Goal: Task Accomplishment & Management: Complete application form

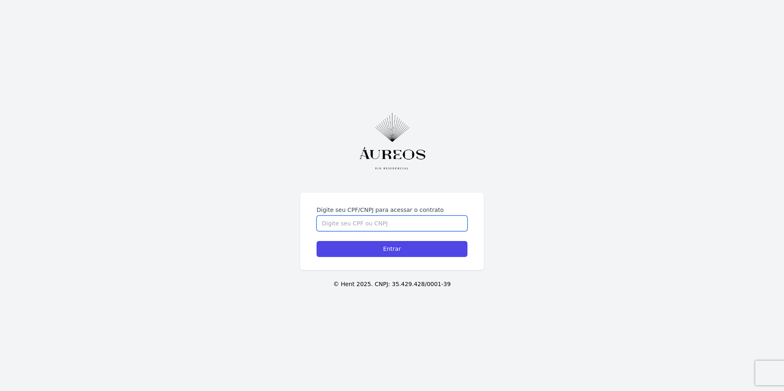
click at [385, 223] on input "Digite seu CPF/CNPJ para acessar o contrato" at bounding box center [391, 224] width 151 height 16
type input "08085329794"
click at [316, 241] on input "Entrar" at bounding box center [391, 249] width 151 height 16
click at [352, 222] on input "Digite seu CPF/CNPJ para acessar o contrato" at bounding box center [391, 224] width 151 height 16
type input "08085329794"
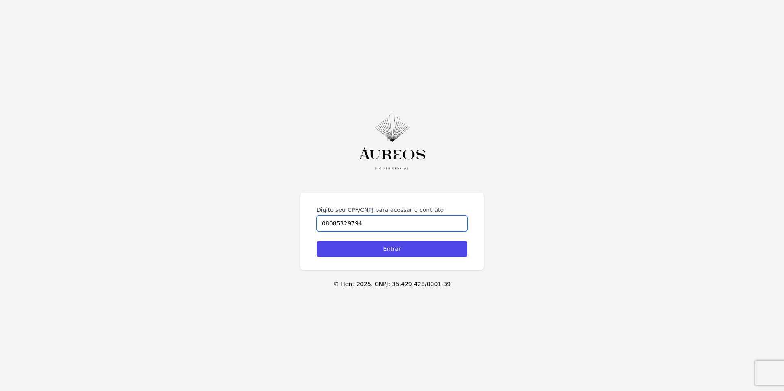
click at [316, 241] on input "Entrar" at bounding box center [391, 249] width 151 height 16
